Goal: Transaction & Acquisition: Purchase product/service

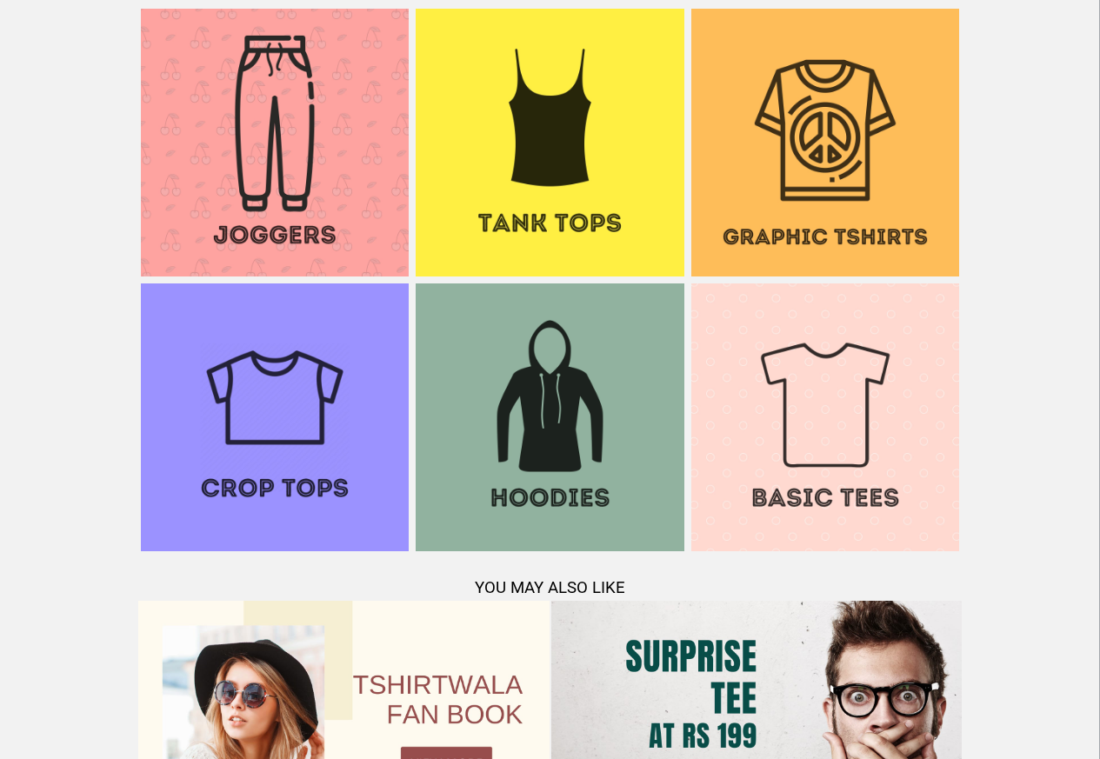
scroll to position [1357, 0]
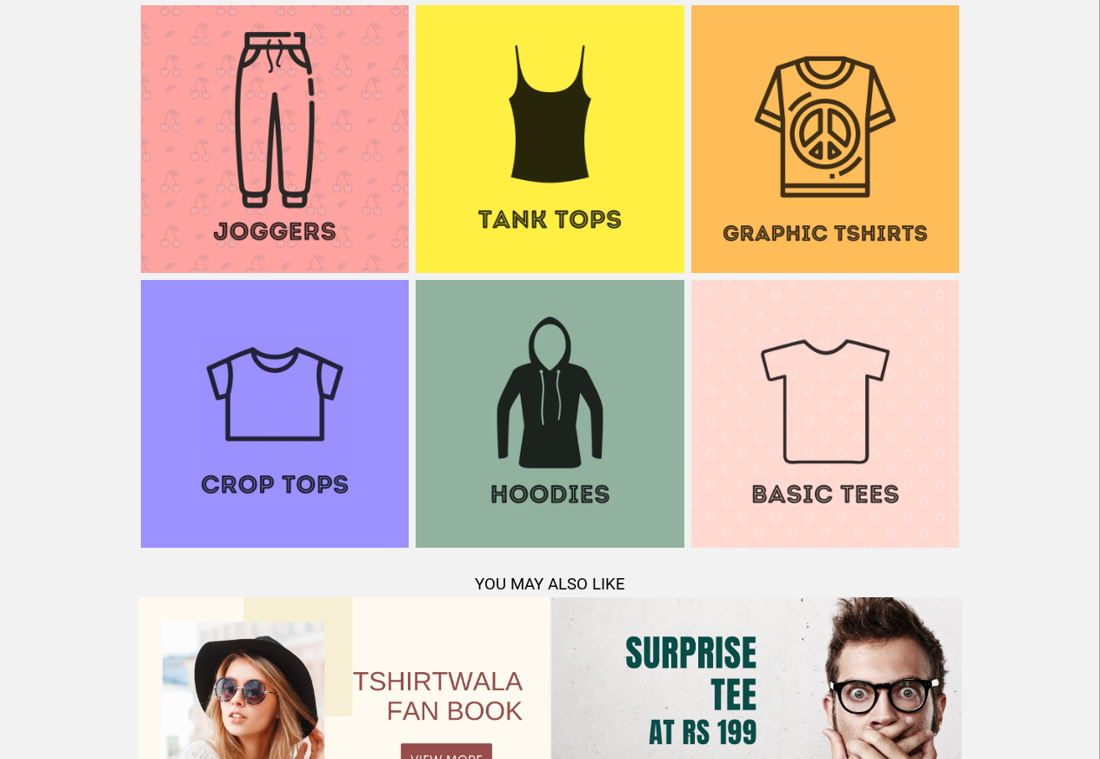
click at [809, 113] on img at bounding box center [825, 139] width 268 height 268
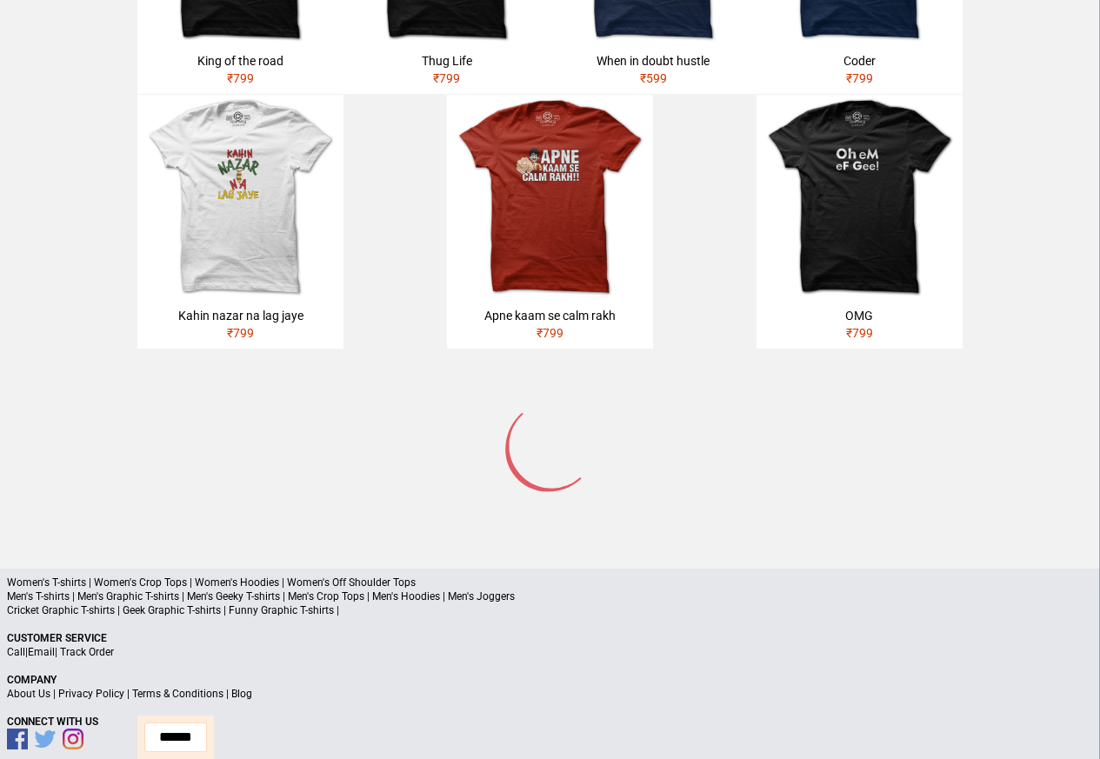
scroll to position [829, 0]
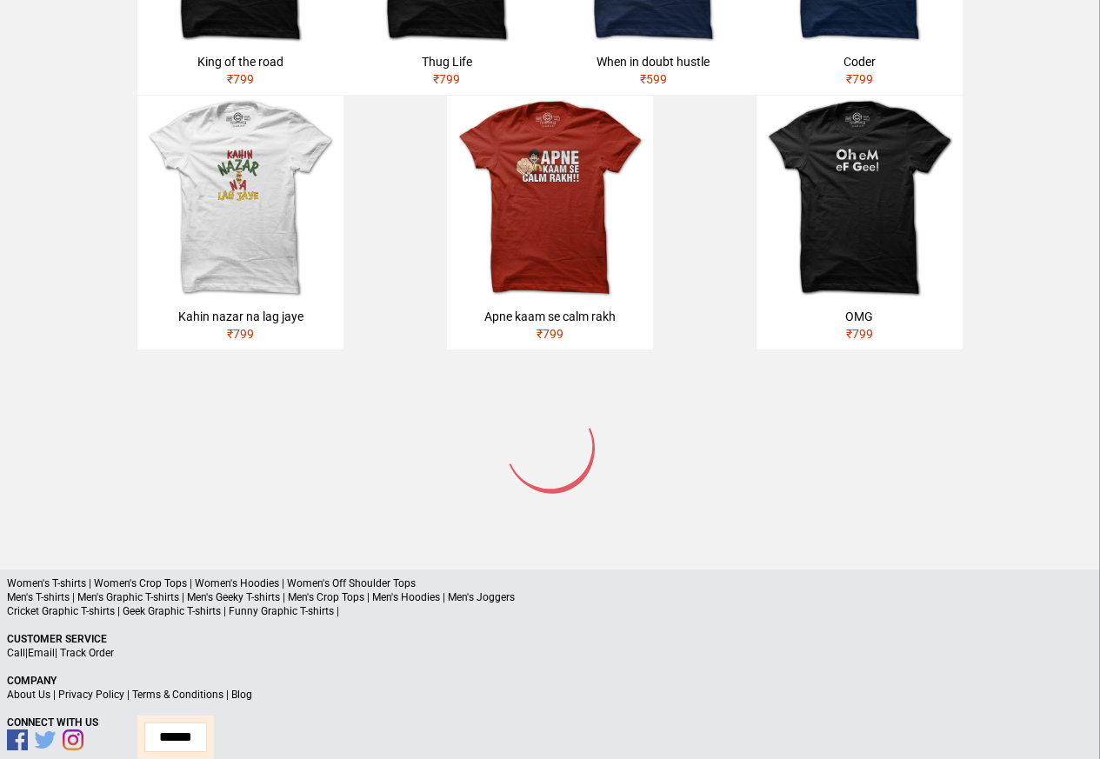
click at [426, 604] on p "Cricket Graphic T-shirts | Geek Graphic T-shirts | Funny Graphic T-shirts |" at bounding box center [550, 611] width 1086 height 14
click at [804, 604] on p "Cricket Graphic T-shirts | Geek Graphic T-shirts | Funny Graphic T-shirts |" at bounding box center [550, 611] width 1086 height 14
click at [301, 604] on p "Cricket Graphic T-shirts | Geek Graphic T-shirts | Funny Graphic T-shirts |" at bounding box center [550, 611] width 1086 height 14
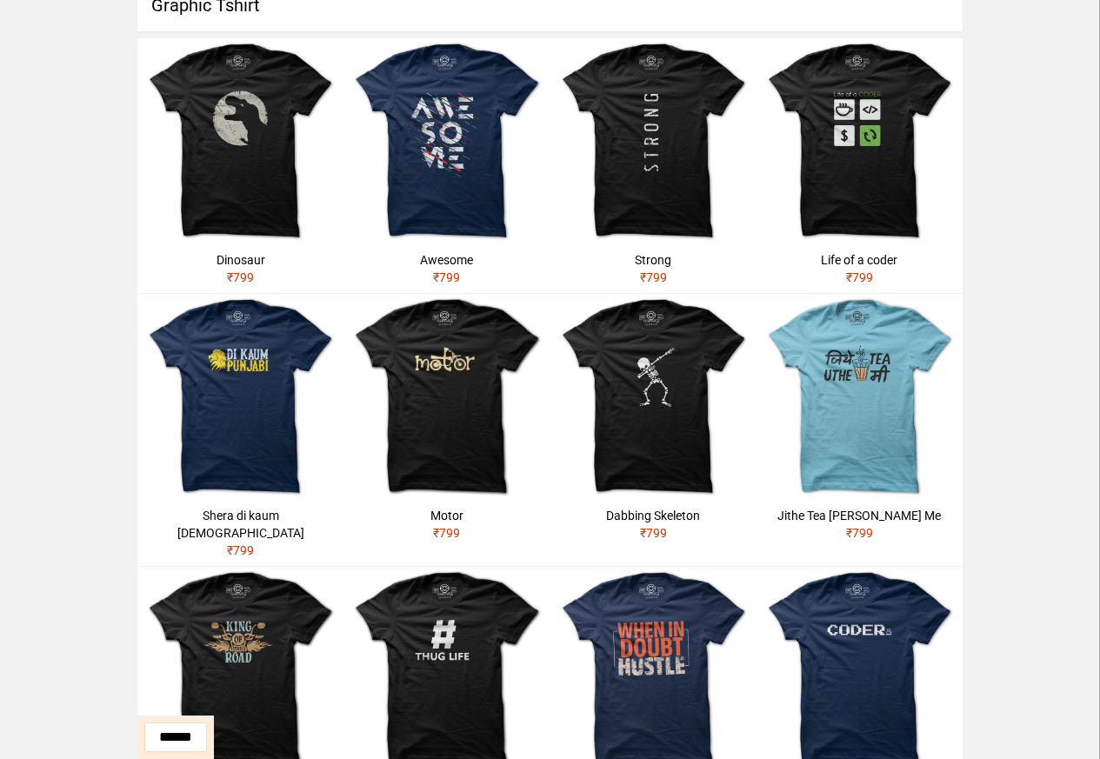
scroll to position [98, 0]
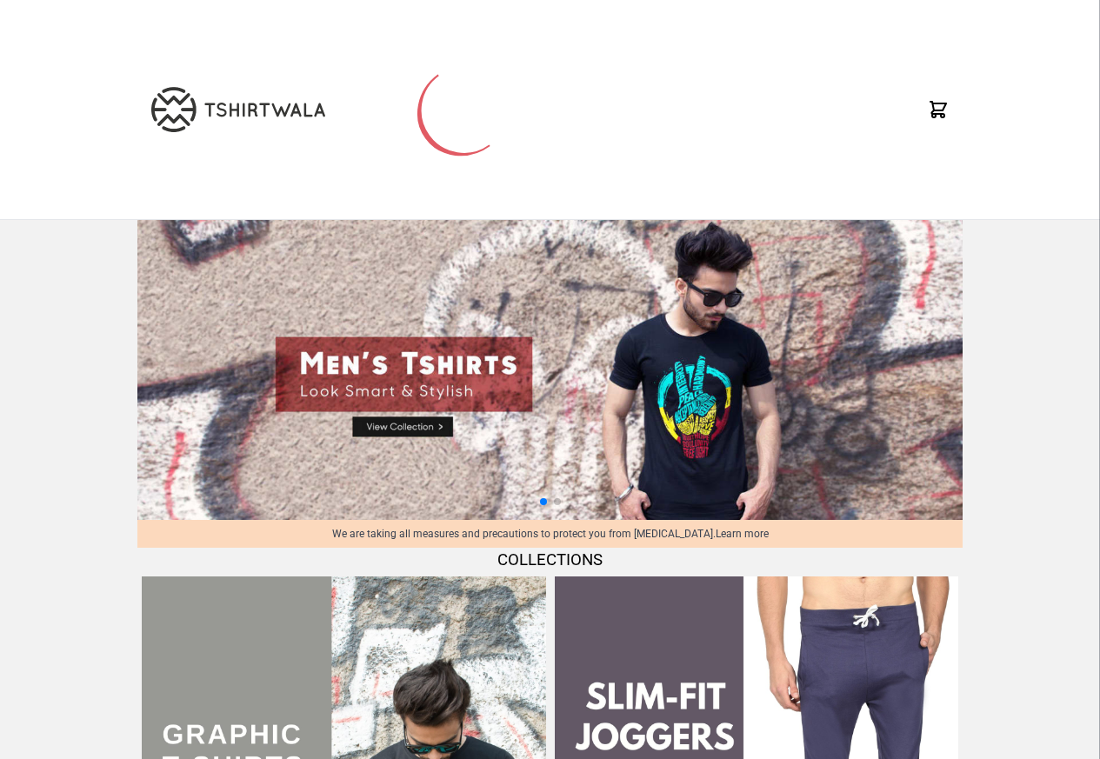
click at [394, 433] on img at bounding box center [549, 370] width 825 height 300
select select "*********"
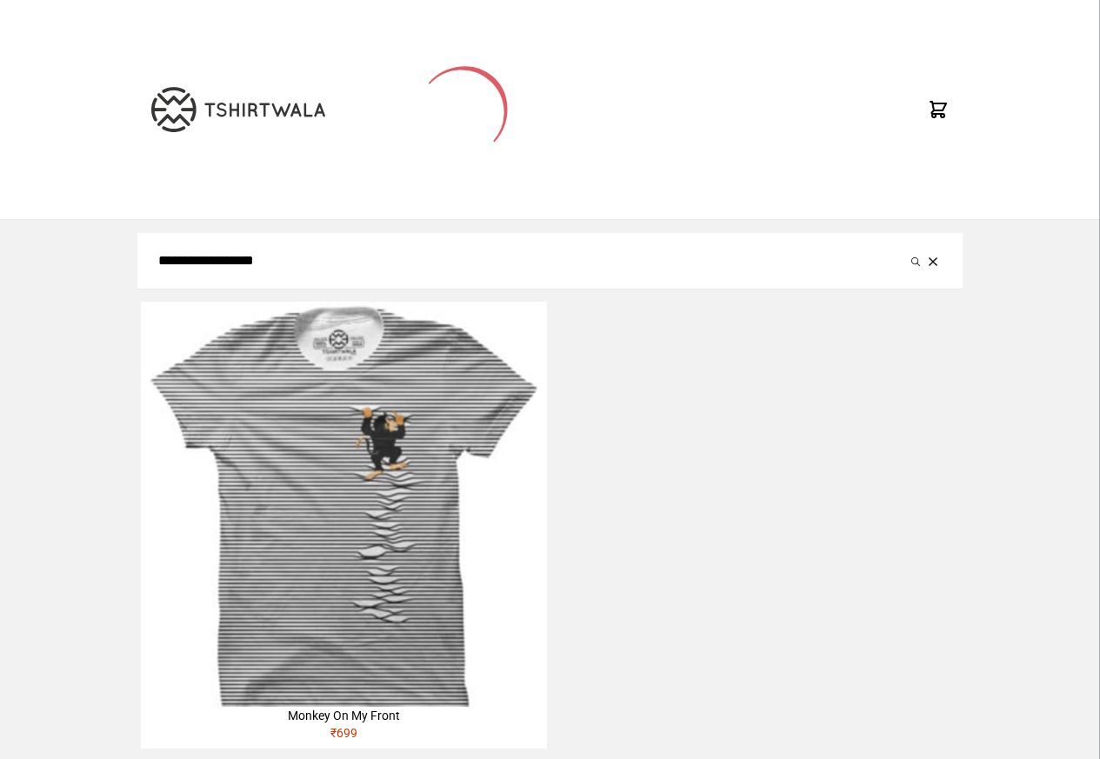
click at [323, 722] on div "Monkey On My Front" at bounding box center [343, 715] width 405 height 17
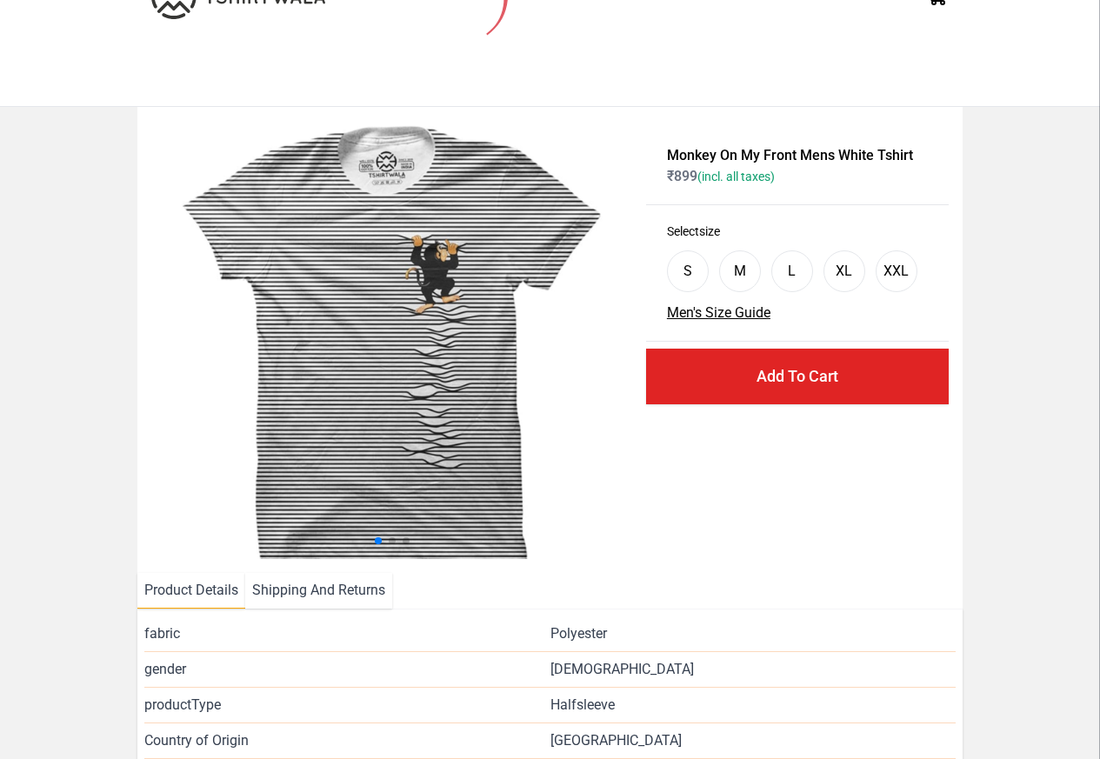
scroll to position [210, 0]
